Goal: Task Accomplishment & Management: Manage account settings

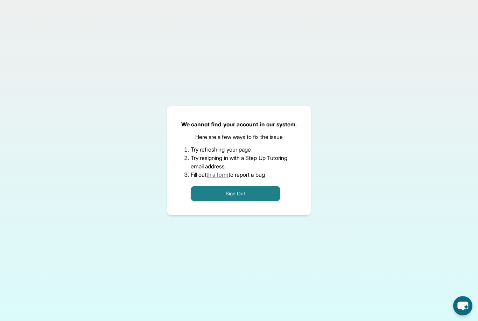
click at [271, 170] on li "Try resigning in with a Step Up Tutoring email address" at bounding box center [239, 162] width 97 height 17
click at [264, 215] on div "We cannot find your account in our system. Here are a few ways to fix the issue…" at bounding box center [239, 160] width 144 height 109
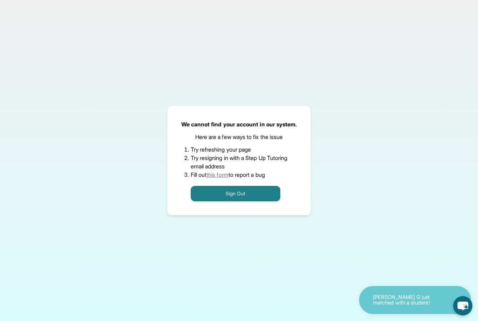
click at [212, 267] on div "We cannot find your account in our system. Here are a few ways to fix the issue…" at bounding box center [239, 160] width 478 height 321
click at [238, 201] on button "Sign Out" at bounding box center [236, 193] width 90 height 15
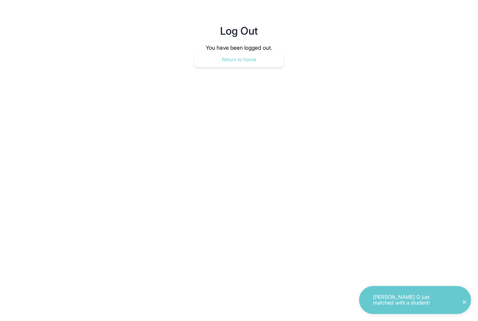
click at [266, 59] on button "Return to home" at bounding box center [239, 59] width 90 height 15
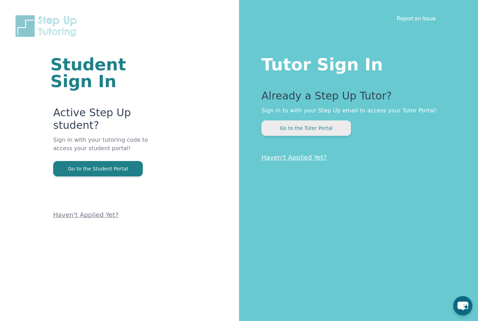
click at [333, 127] on button "Go to the Tutor Portal" at bounding box center [306, 127] width 90 height 15
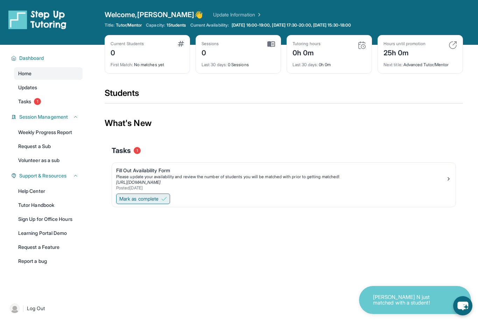
click at [158, 201] on span "Mark as complete" at bounding box center [138, 198] width 39 height 7
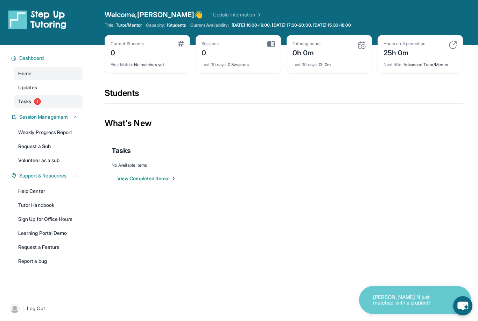
click at [66, 105] on link "Tasks 1" at bounding box center [48, 101] width 69 height 13
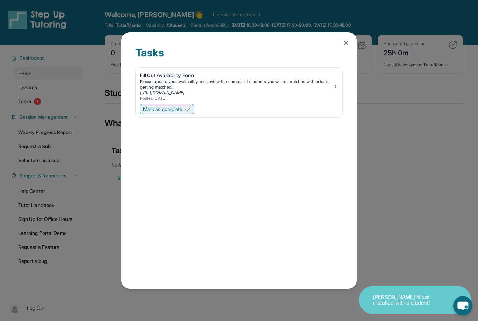
click at [171, 106] on span "Mark as complete" at bounding box center [162, 109] width 39 height 7
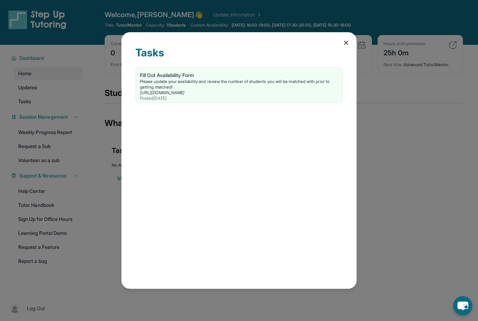
click at [385, 142] on div "Tasks Fill Out Availability Form Please update your availability and review the…" at bounding box center [239, 160] width 478 height 321
